Goal: Task Accomplishment & Management: Manage account settings

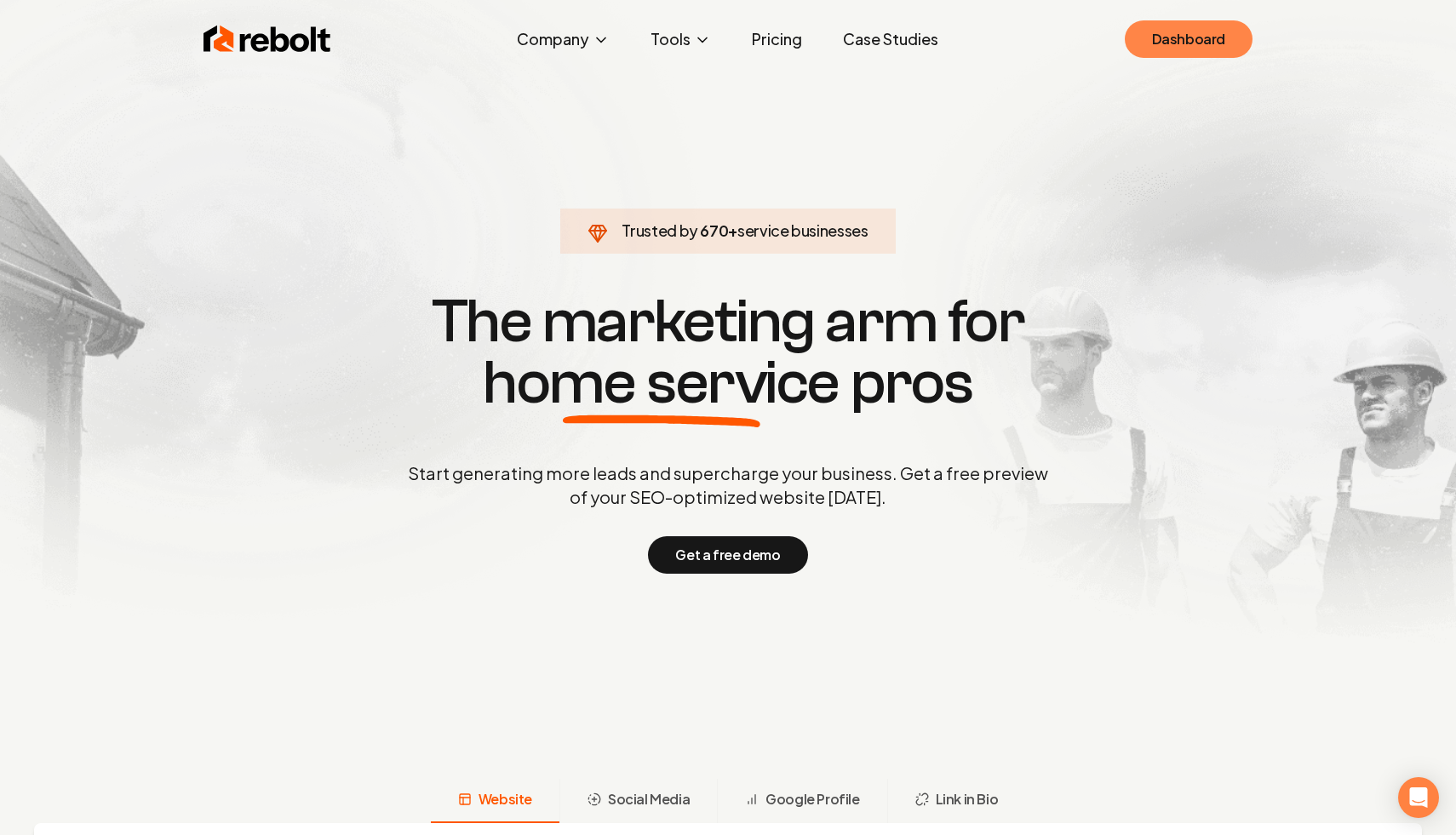
click at [1183, 37] on link "Dashboard" at bounding box center [1188, 39] width 127 height 37
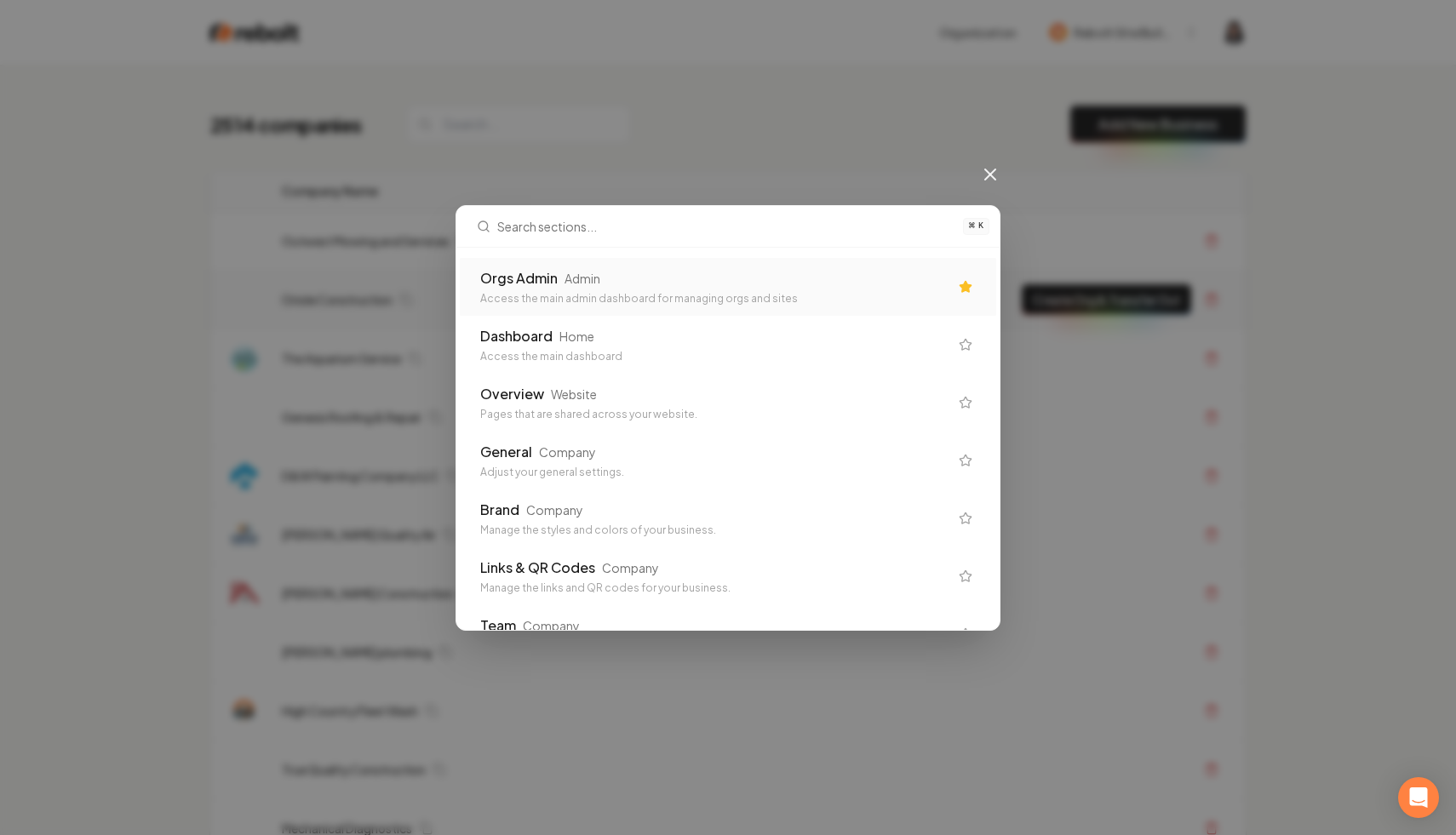
click at [718, 288] on td "Oriole Construction" at bounding box center [625, 300] width 715 height 59
click at [529, 269] on td "Outwest Mowing and Services" at bounding box center [625, 241] width 715 height 59
click at [580, 297] on div "Oriole Construction" at bounding box center [628, 300] width 691 height 17
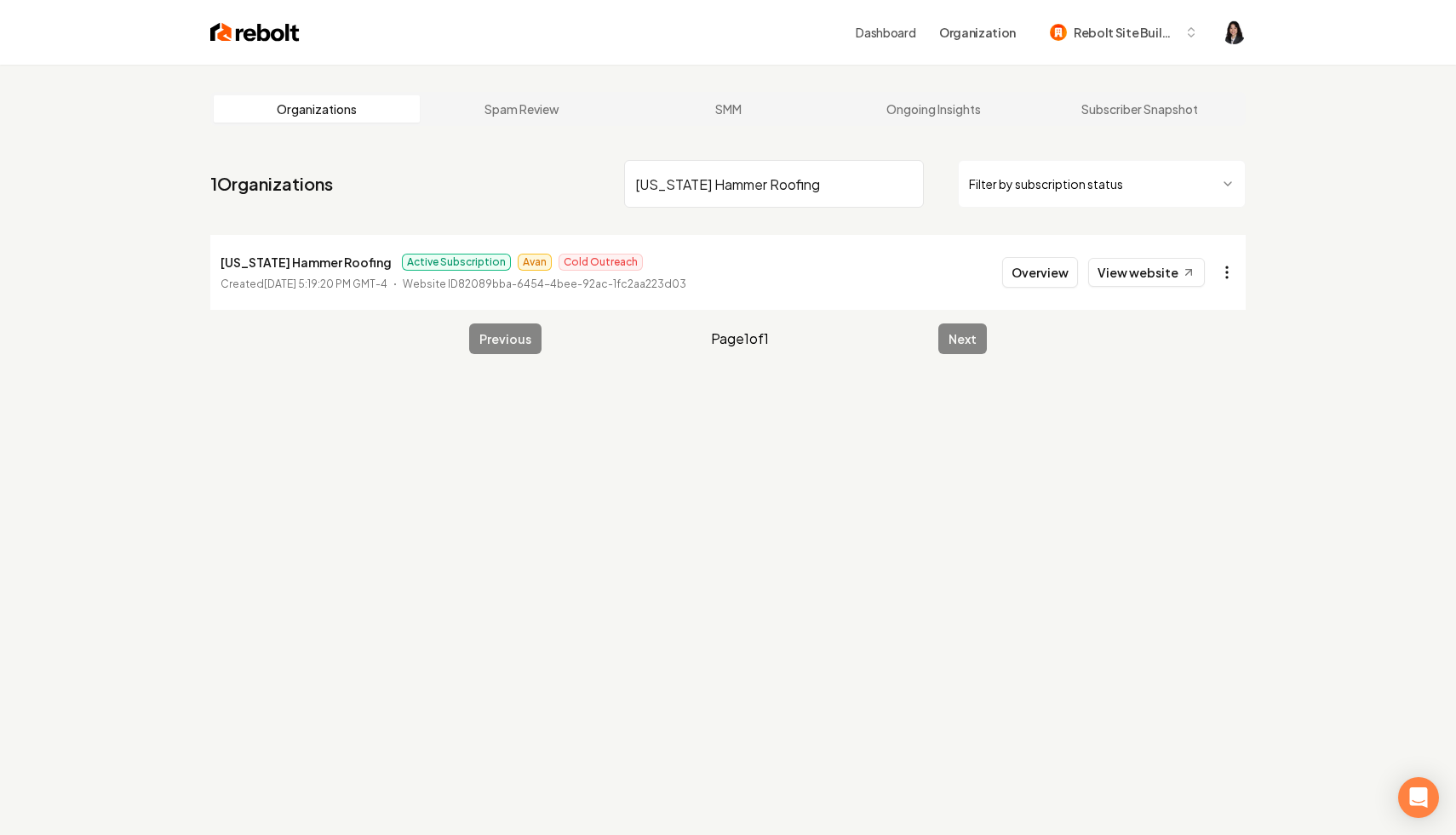
type input "[US_STATE] Hammer Roofing"
click at [1223, 273] on html "Dashboard Organization Rebolt Site Builder Organizations Spam Review SMM Ongoin…" at bounding box center [728, 417] width 1456 height 835
click at [1200, 427] on link "View in Stripe" at bounding box center [1185, 419] width 108 height 27
click at [908, 182] on input "[US_STATE] Hammer Roofing" at bounding box center [774, 184] width 300 height 48
type input "[PERSON_NAME]"
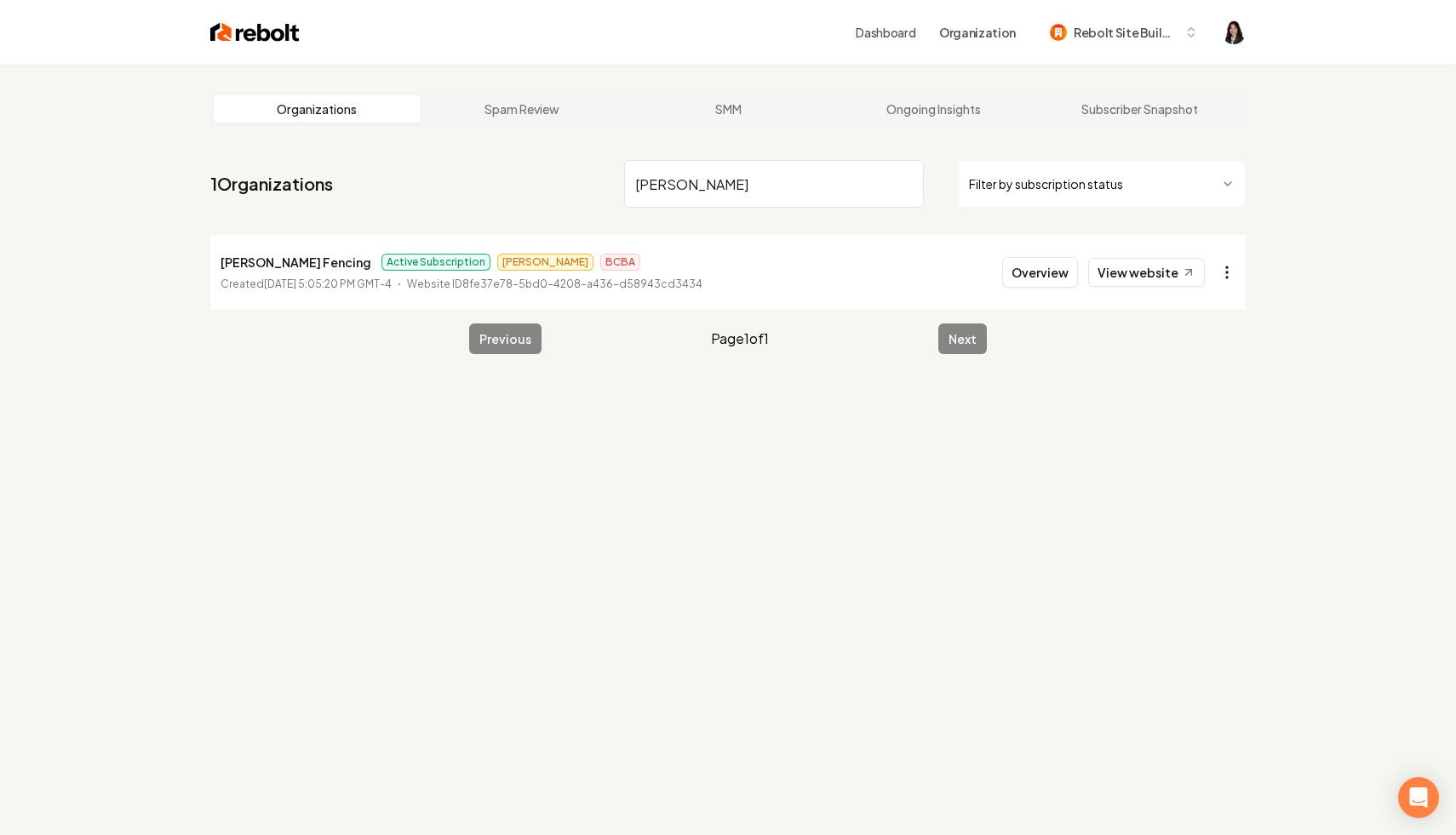
click at [1223, 272] on html "Dashboard Organization Rebolt Site Builder Organizations Spam Review SMM Ongoin…" at bounding box center [728, 417] width 1456 height 835
click at [1162, 426] on link "View in Stripe" at bounding box center [1185, 419] width 108 height 27
click at [1135, 272] on link "View website" at bounding box center [1146, 272] width 116 height 29
